Goal: Browse casually: Explore the website without a specific task or goal

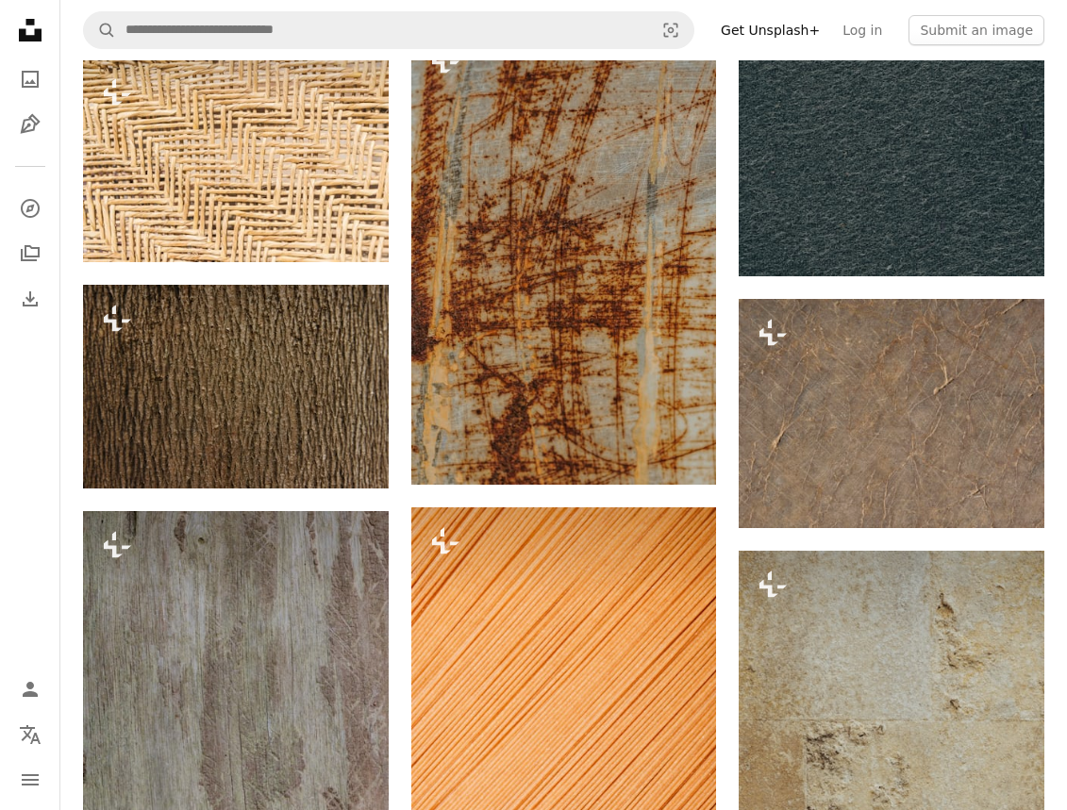
scroll to position [23805, 0]
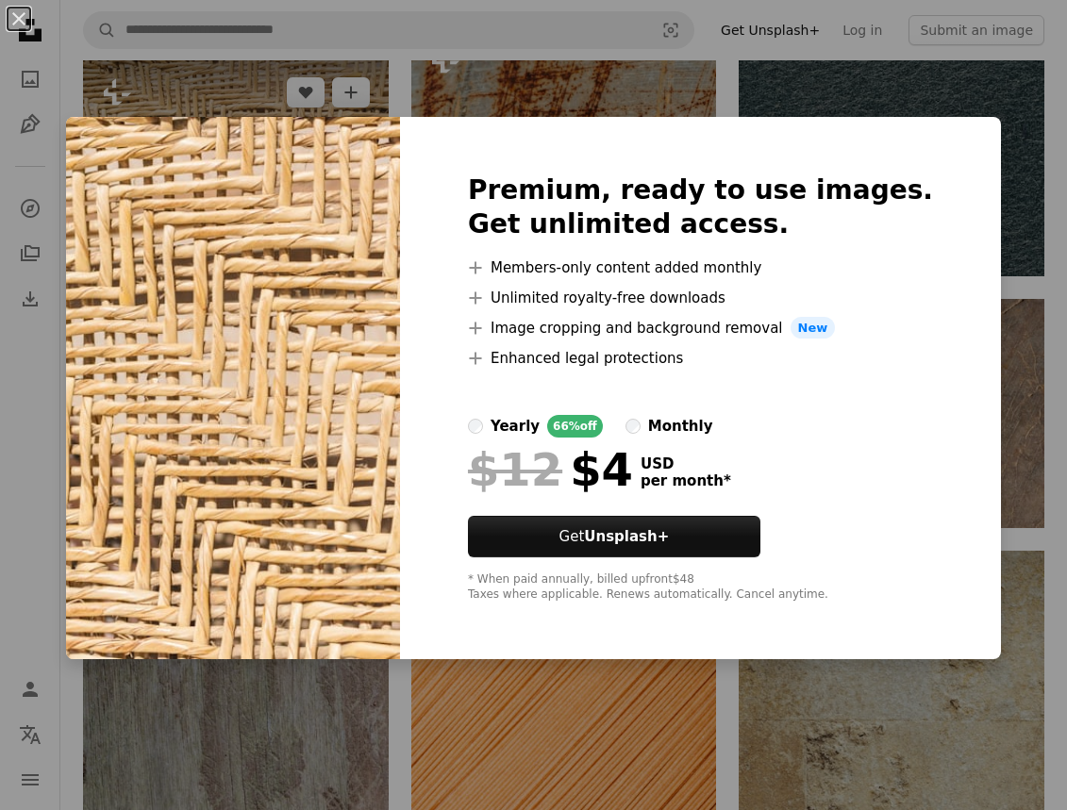
click at [244, 93] on div "An X shape Premium, ready to use images. Get unlimited access. A plus sign Memb…" at bounding box center [533, 405] width 1067 height 810
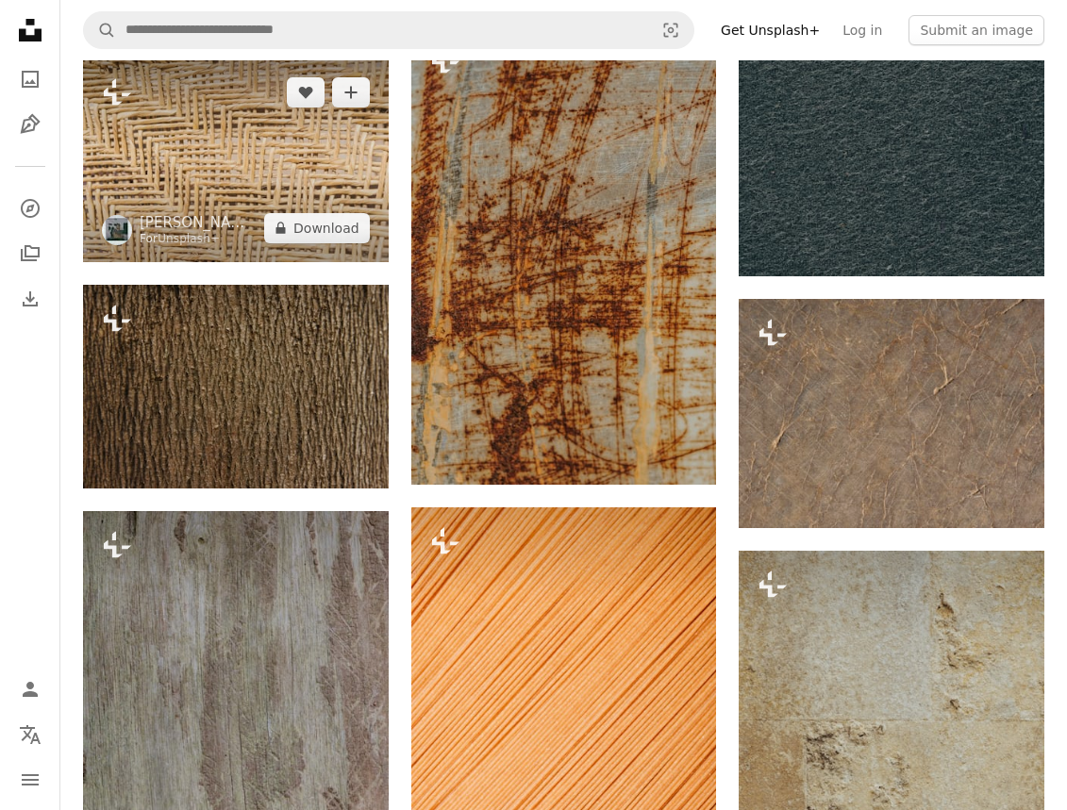
click at [227, 117] on img at bounding box center [236, 160] width 306 height 204
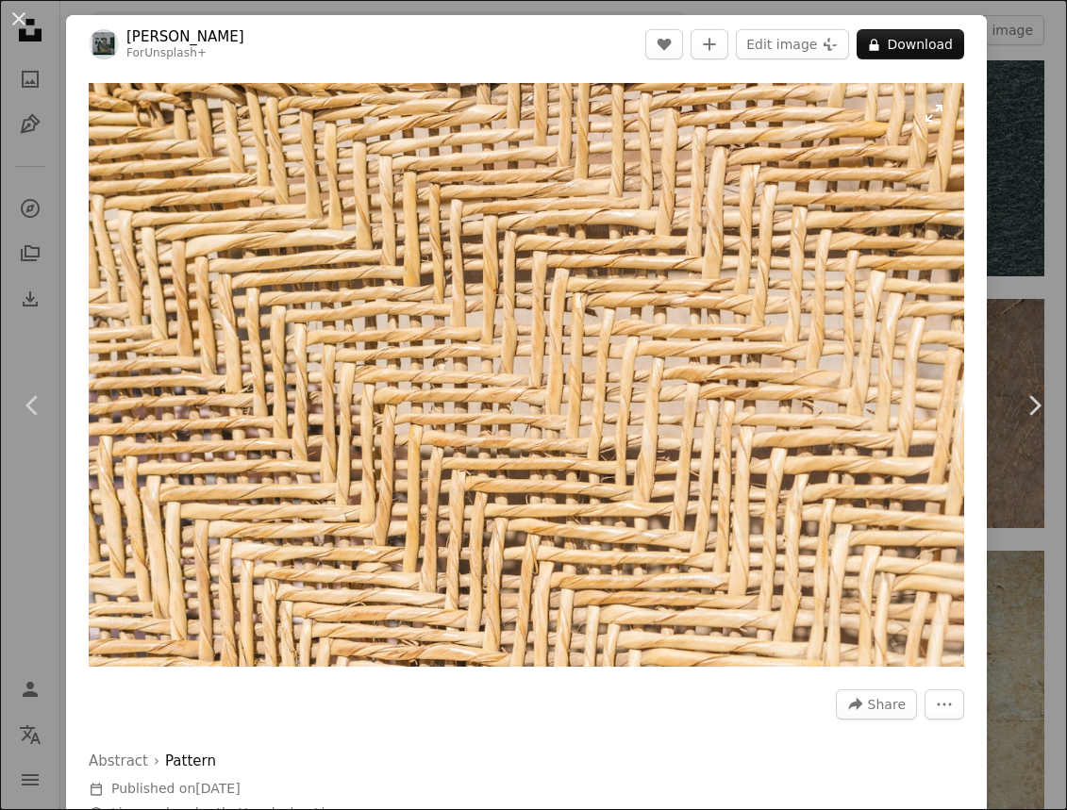
click at [537, 319] on img "Zoom in on this image" at bounding box center [526, 375] width 875 height 584
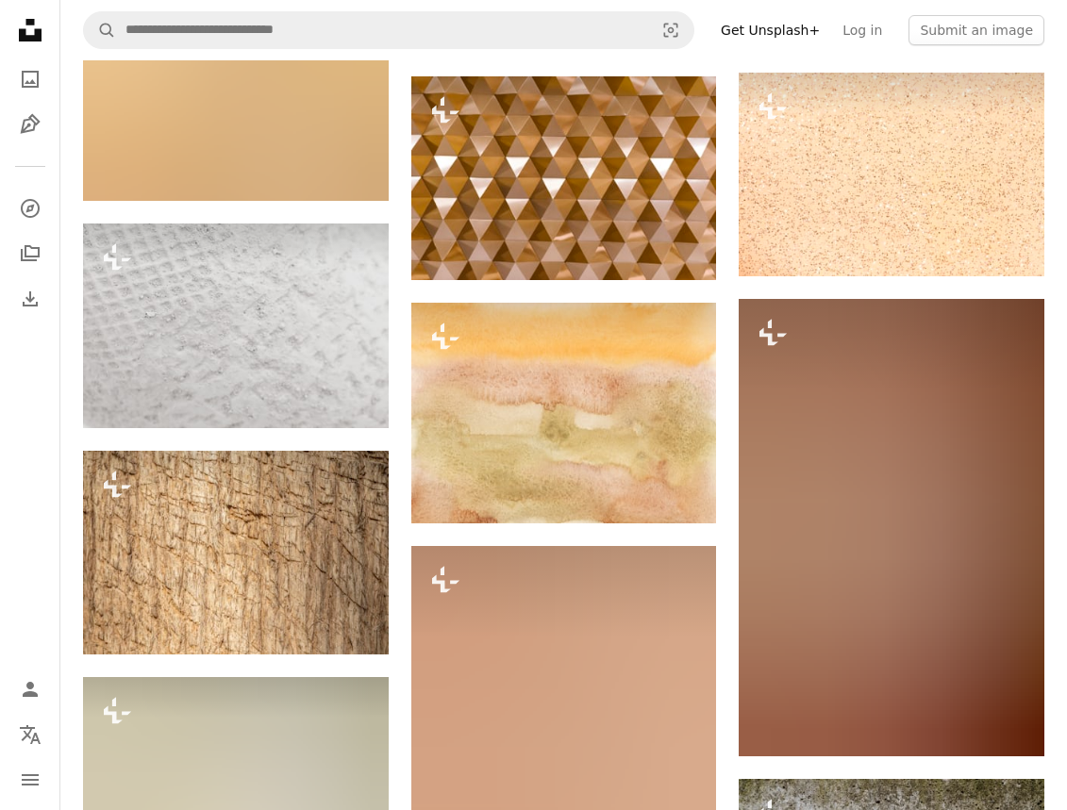
scroll to position [33782, 0]
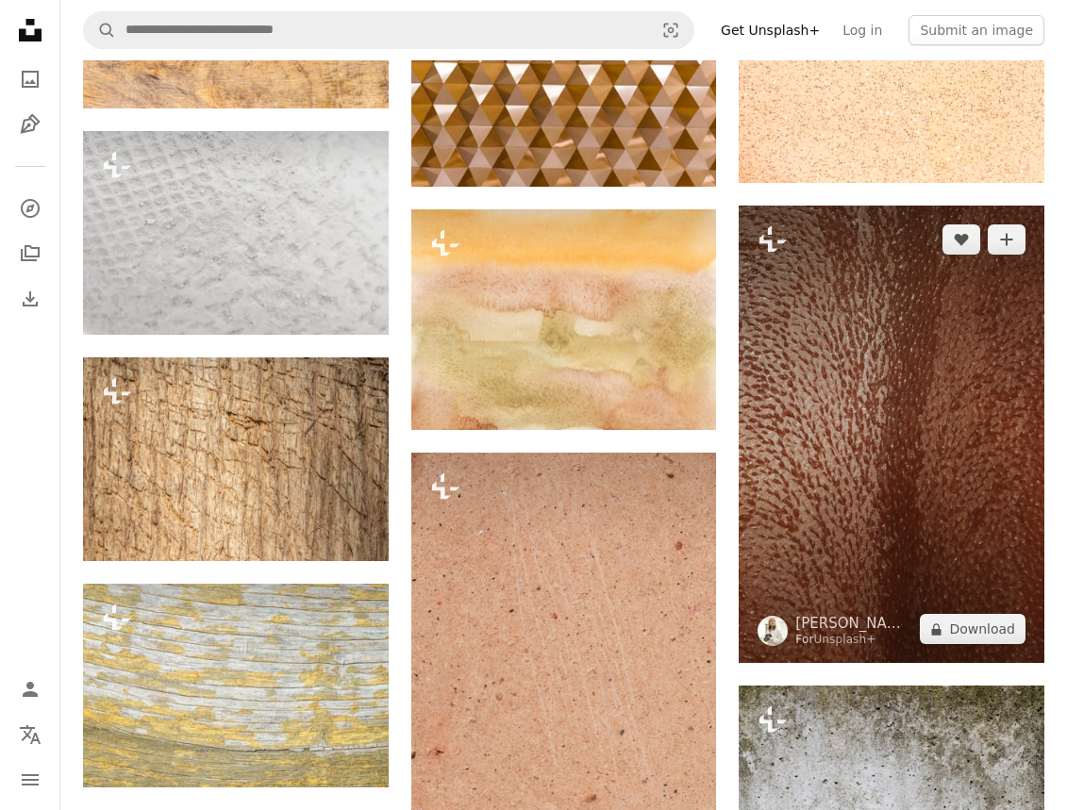
click at [786, 494] on img at bounding box center [892, 434] width 306 height 457
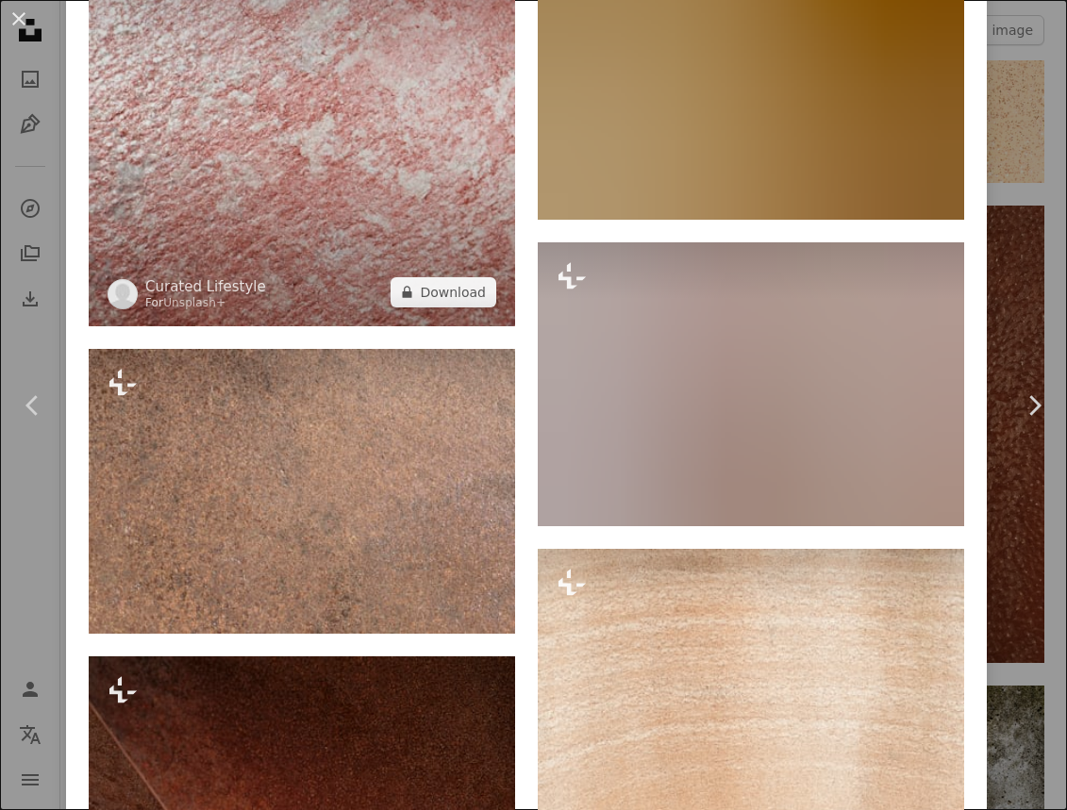
scroll to position [1889, 0]
